Goal: Task Accomplishment & Management: Use online tool/utility

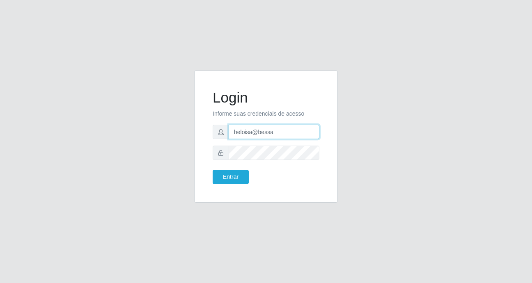
click at [282, 130] on input "heloisa@bessa" at bounding box center [274, 132] width 91 height 14
type input "Yohanna@bessa"
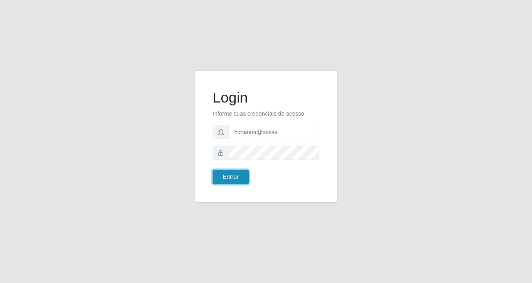
click at [220, 173] on button "Entrar" at bounding box center [231, 177] width 36 height 14
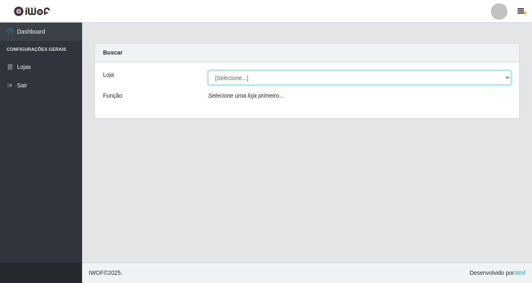
click at [503, 80] on select "[Selecione...] Bemais Supermercados - B9 Bessa" at bounding box center [359, 78] width 303 height 14
select select "410"
click at [208, 71] on select "[Selecione...] Bemais Supermercados - B9 Bessa" at bounding box center [359, 78] width 303 height 14
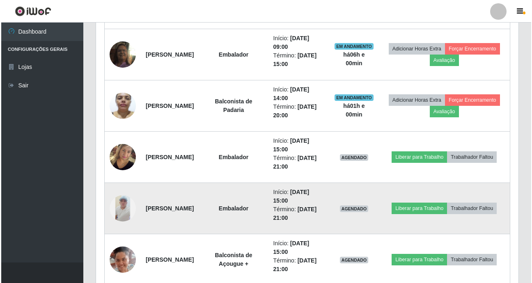
scroll to position [410, 0]
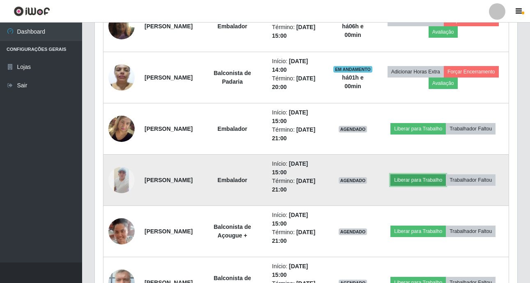
click at [426, 179] on button "Liberar para Trabalho" at bounding box center [417, 179] width 55 height 11
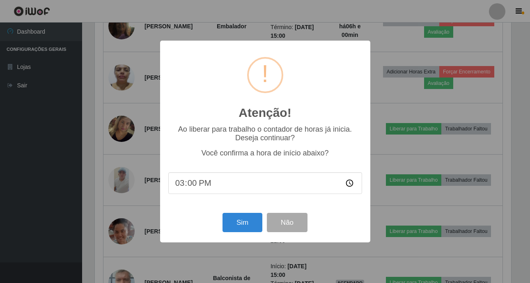
scroll to position [170, 418]
click at [239, 226] on button "Sim" at bounding box center [243, 222] width 40 height 19
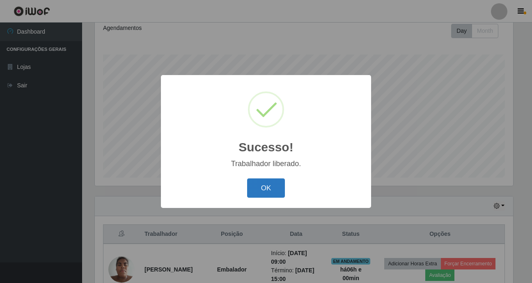
drag, startPoint x: 268, startPoint y: 187, endPoint x: 272, endPoint y: 181, distance: 7.0
click at [269, 187] on button "OK" at bounding box center [266, 188] width 38 height 19
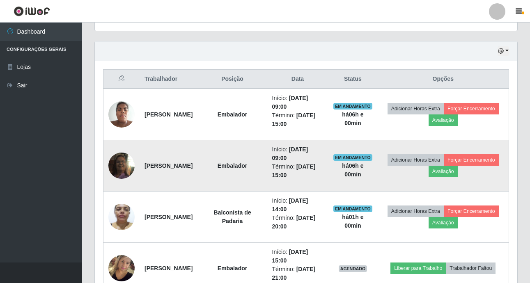
scroll to position [280, 0]
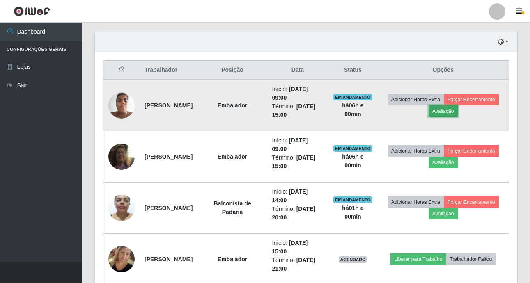
click at [458, 113] on button "Avaliação" at bounding box center [442, 110] width 29 height 11
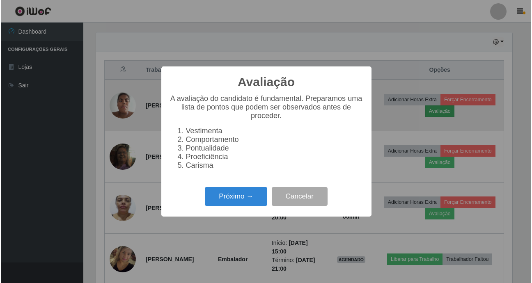
scroll to position [170, 418]
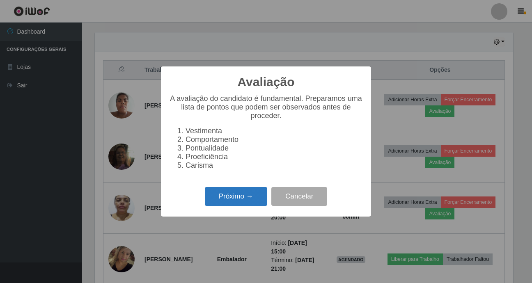
click at [236, 204] on button "Próximo →" at bounding box center [236, 196] width 62 height 19
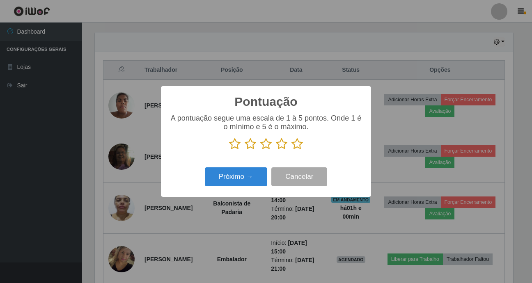
scroll to position [410184, 409936]
click at [297, 146] on icon at bounding box center [296, 144] width 11 height 12
click at [291, 150] on input "radio" at bounding box center [291, 150] width 0 height 0
click at [236, 177] on button "Próximo →" at bounding box center [236, 176] width 62 height 19
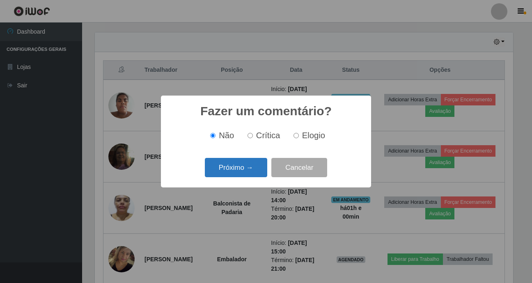
click at [231, 172] on button "Próximo →" at bounding box center [236, 167] width 62 height 19
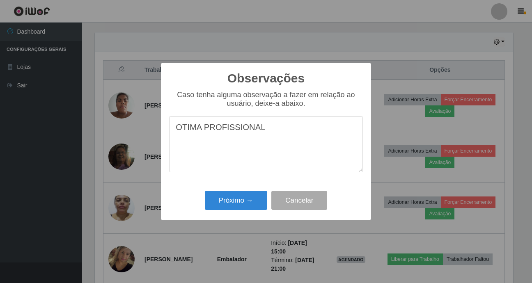
click at [223, 126] on textarea "OTIMA PROFISSIONAL" at bounding box center [266, 144] width 194 height 56
click at [267, 127] on textarea "OTIMA PROFISSIONAL" at bounding box center [266, 144] width 194 height 56
type textarea "OTIMA PROFISSIONAL."
click at [231, 207] on button "Próximo →" at bounding box center [236, 200] width 62 height 19
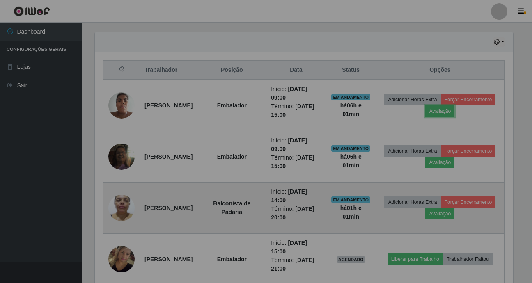
scroll to position [170, 422]
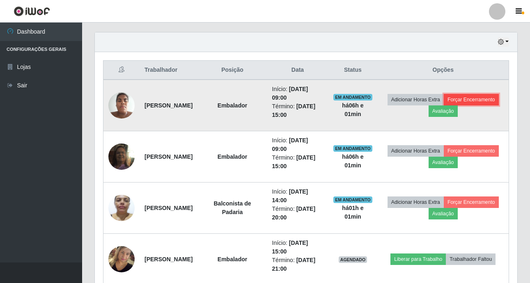
click at [446, 105] on button "Forçar Encerramento" at bounding box center [471, 99] width 55 height 11
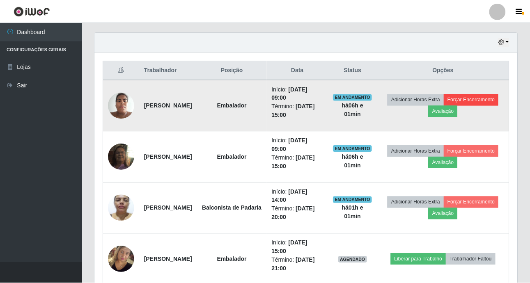
scroll to position [170, 418]
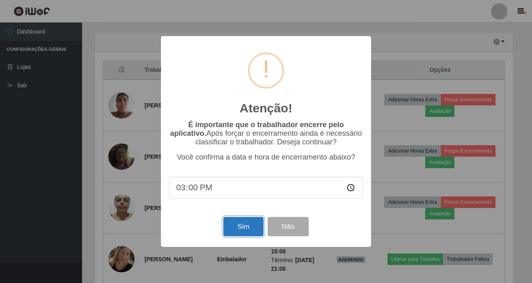
click at [252, 227] on button "Sim" at bounding box center [243, 226] width 40 height 19
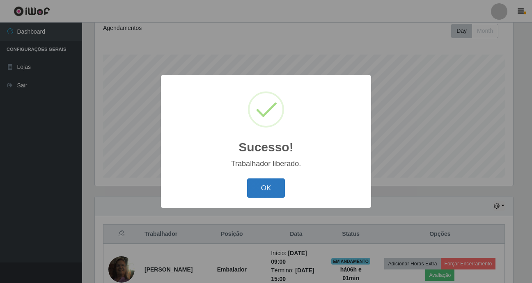
click at [260, 187] on button "OK" at bounding box center [266, 188] width 38 height 19
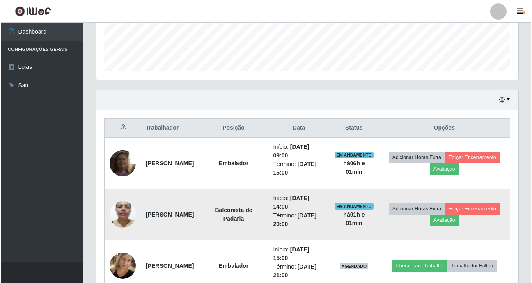
scroll to position [239, 0]
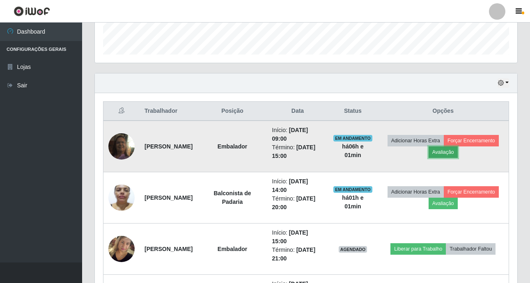
click at [458, 155] on button "Avaliação" at bounding box center [442, 151] width 29 height 11
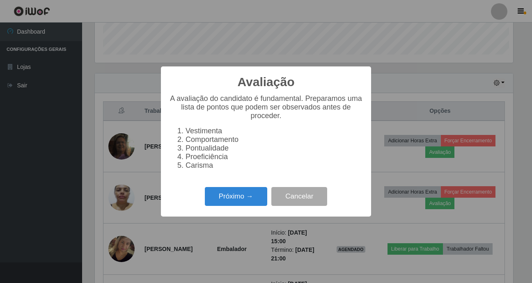
scroll to position [170, 418]
click at [238, 193] on button "Próximo →" at bounding box center [236, 196] width 62 height 19
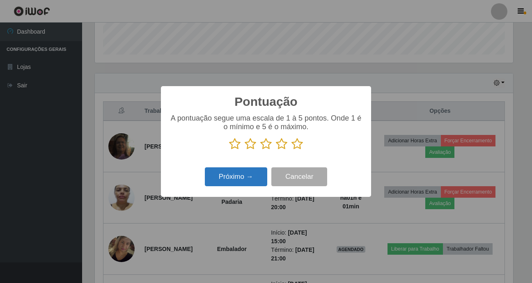
scroll to position [410184, 409936]
click at [302, 146] on icon at bounding box center [296, 144] width 11 height 12
click at [291, 150] on input "radio" at bounding box center [291, 150] width 0 height 0
click at [246, 181] on button "Próximo →" at bounding box center [236, 176] width 62 height 19
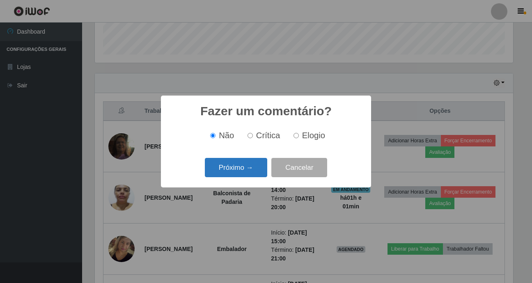
click at [240, 170] on button "Próximo →" at bounding box center [236, 167] width 62 height 19
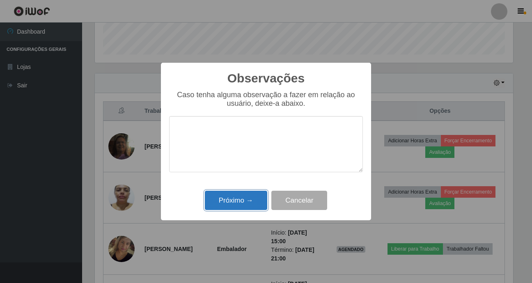
click at [244, 199] on button "Próximo →" at bounding box center [236, 200] width 62 height 19
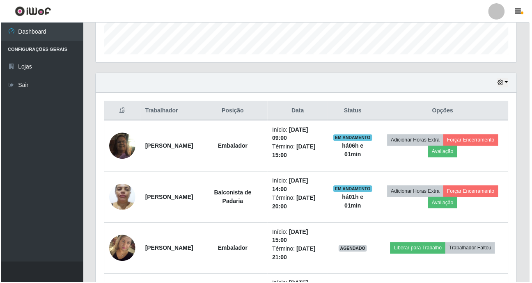
scroll to position [170, 422]
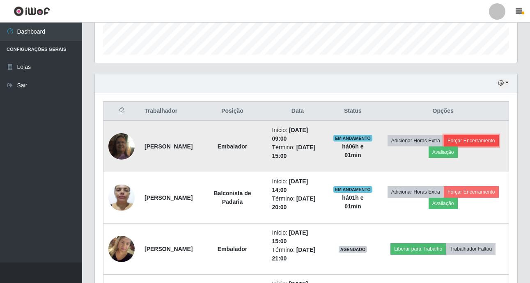
click at [444, 146] on button "Forçar Encerramento" at bounding box center [471, 140] width 55 height 11
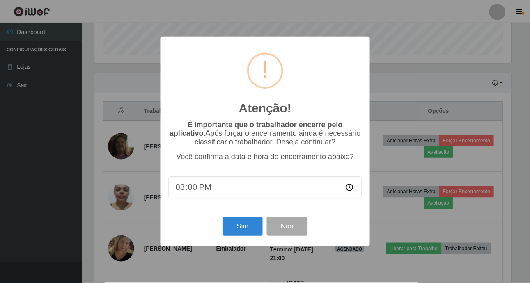
scroll to position [170, 418]
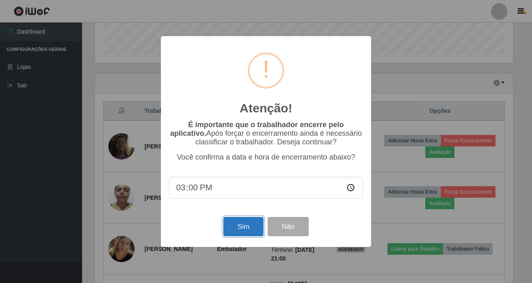
click at [255, 234] on button "Sim" at bounding box center [243, 226] width 40 height 19
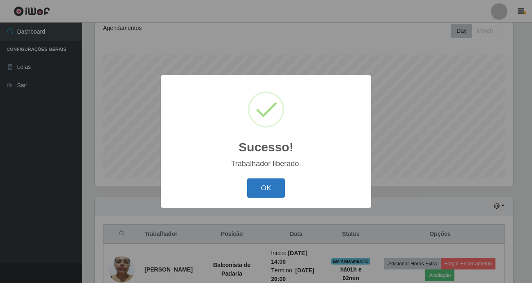
click at [276, 196] on button "OK" at bounding box center [266, 188] width 38 height 19
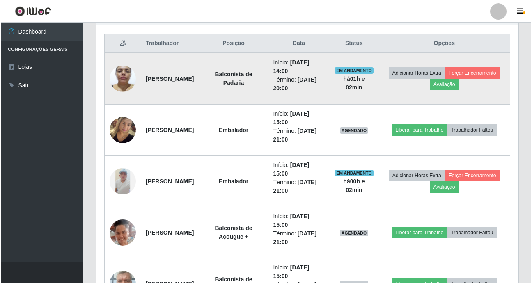
scroll to position [321, 0]
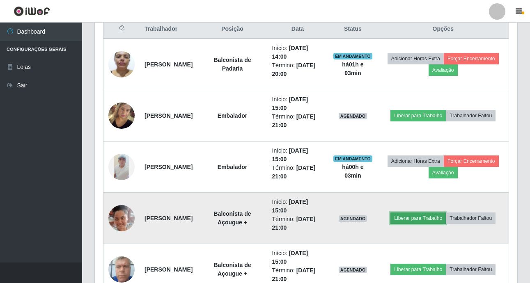
click at [421, 221] on button "Liberar para Trabalho" at bounding box center [417, 218] width 55 height 11
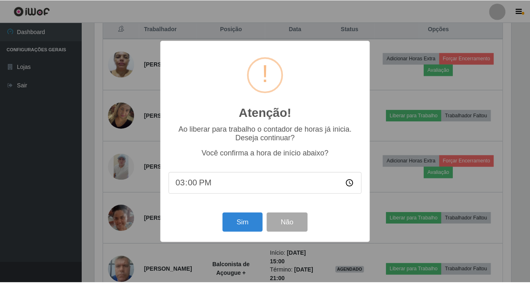
scroll to position [170, 418]
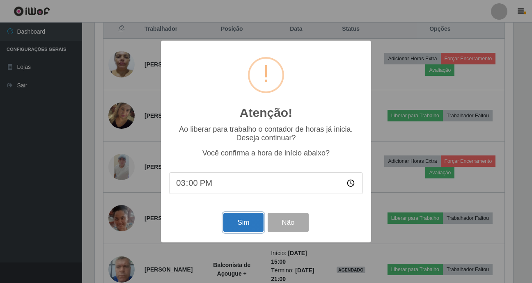
click at [253, 222] on button "Sim" at bounding box center [243, 222] width 40 height 19
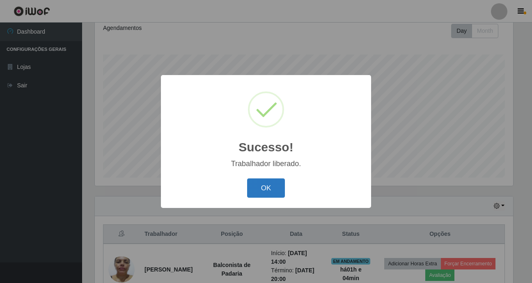
click at [266, 189] on button "OK" at bounding box center [266, 188] width 38 height 19
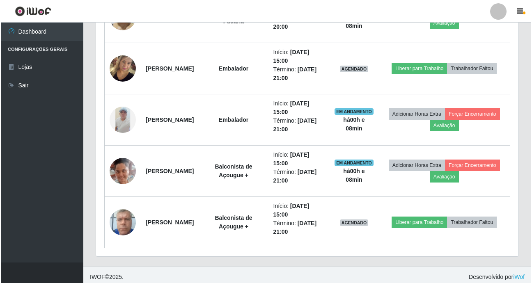
scroll to position [372, 0]
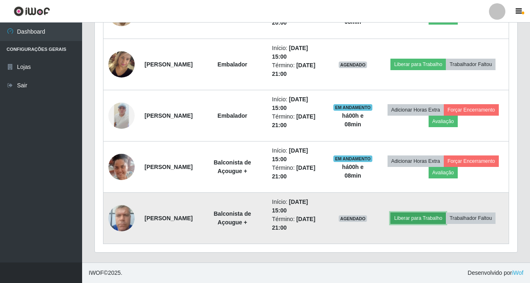
click at [419, 221] on button "Liberar para Trabalho" at bounding box center [417, 218] width 55 height 11
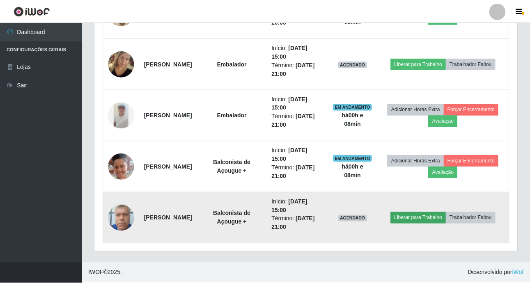
scroll to position [170, 418]
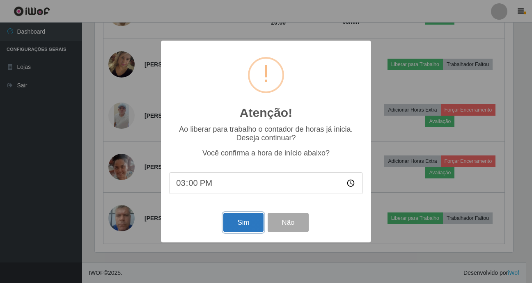
click at [238, 216] on button "Sim" at bounding box center [243, 222] width 40 height 19
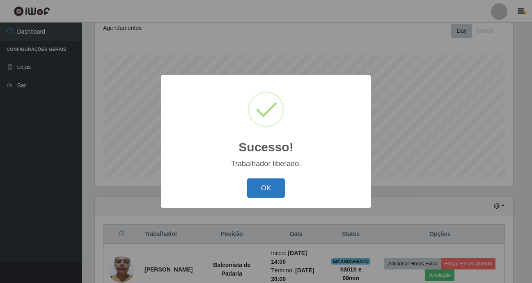
click at [266, 186] on button "OK" at bounding box center [266, 188] width 38 height 19
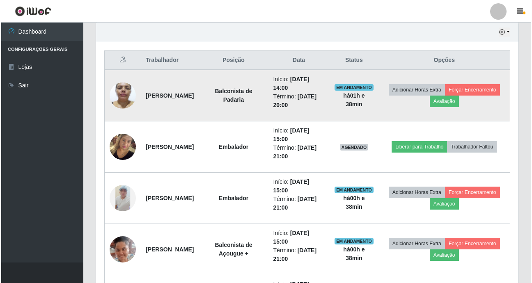
scroll to position [280, 0]
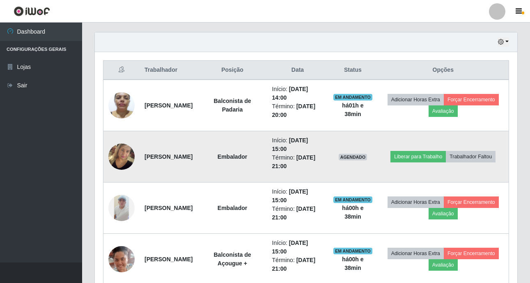
click at [126, 158] on img at bounding box center [121, 157] width 26 height 60
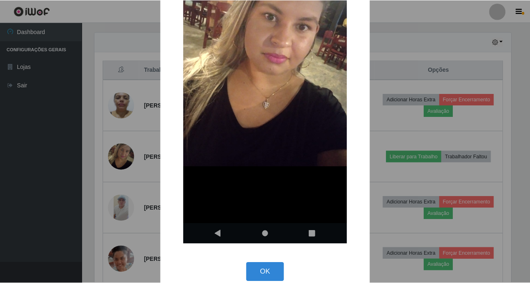
scroll to position [163, 0]
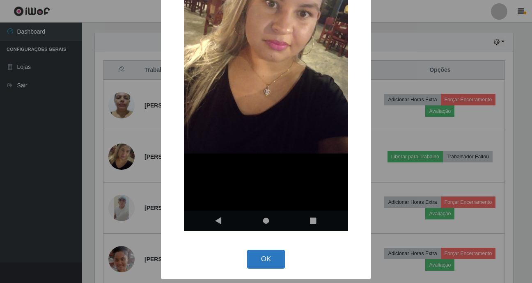
click at [265, 262] on button "OK" at bounding box center [266, 259] width 38 height 19
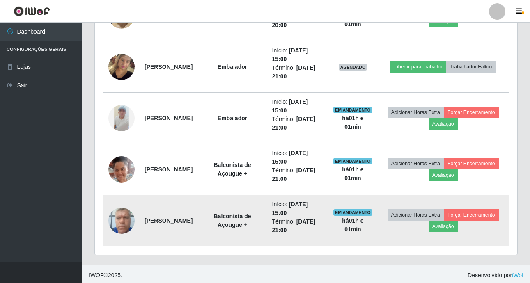
scroll to position [372, 0]
